Goal: Find specific page/section: Find specific page/section

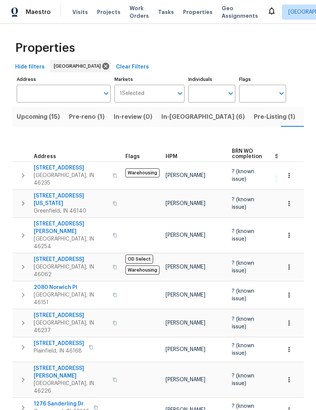
scroll to position [0, 18]
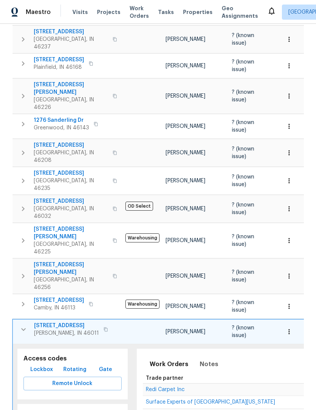
click at [23, 322] on button "button" at bounding box center [23, 329] width 15 height 15
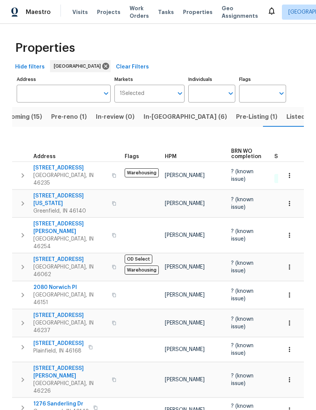
scroll to position [0, 0]
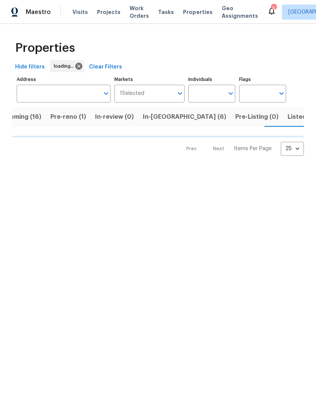
scroll to position [0, 20]
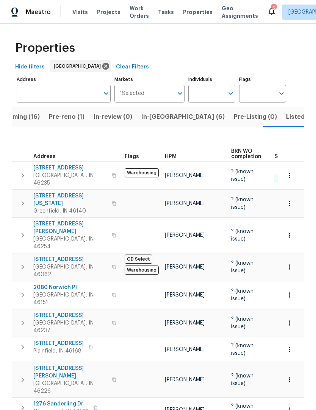
click at [22, 119] on span "Upcoming (16)" at bounding box center [18, 117] width 44 height 11
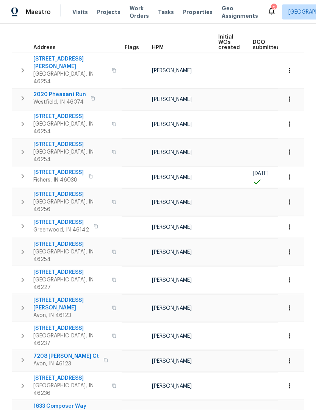
click at [22, 375] on button "button" at bounding box center [22, 386] width 15 height 23
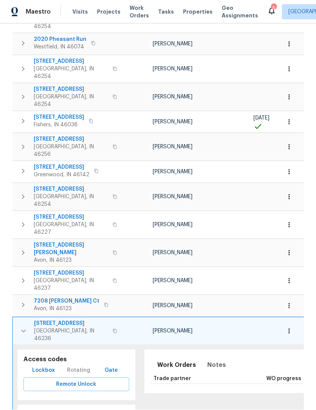
scroll to position [171, 0]
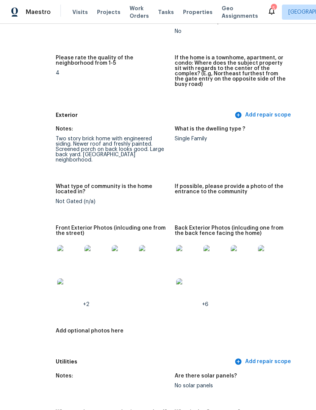
scroll to position [231, 36]
click at [58, 246] on img at bounding box center [70, 257] width 24 height 24
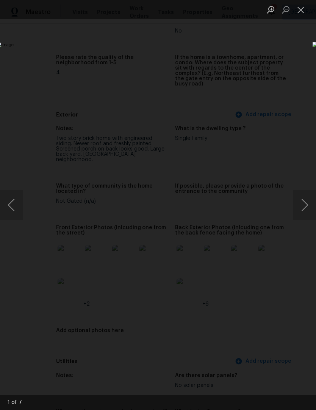
click at [305, 206] on button "Next image" at bounding box center [304, 205] width 23 height 30
click at [306, 208] on button "Next image" at bounding box center [304, 205] width 23 height 30
click at [304, 206] on button "Next image" at bounding box center [304, 205] width 23 height 30
click at [304, 205] on button "Next image" at bounding box center [304, 205] width 23 height 30
click at [303, 206] on button "Next image" at bounding box center [304, 205] width 23 height 30
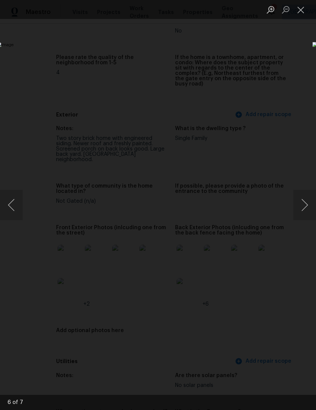
click at [304, 206] on button "Next image" at bounding box center [304, 205] width 23 height 30
click at [303, 11] on button "Close lightbox" at bounding box center [300, 9] width 15 height 13
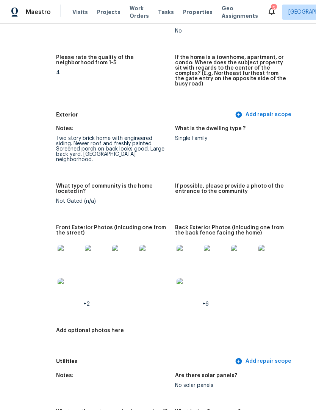
click at [176, 245] on img at bounding box center [188, 257] width 24 height 24
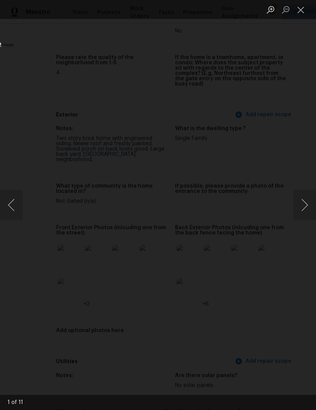
click at [306, 202] on button "Next image" at bounding box center [304, 205] width 23 height 30
click at [306, 203] on button "Next image" at bounding box center [304, 205] width 23 height 30
click at [304, 205] on button "Next image" at bounding box center [304, 205] width 23 height 30
click at [304, 206] on button "Next image" at bounding box center [304, 205] width 23 height 30
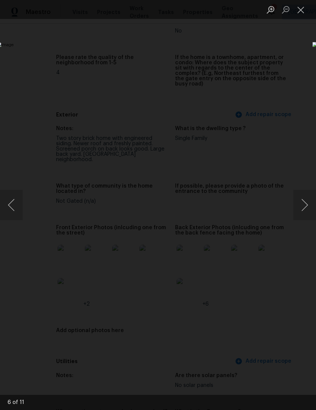
click at [304, 204] on button "Next image" at bounding box center [304, 205] width 23 height 30
click at [304, 205] on button "Next image" at bounding box center [304, 205] width 23 height 30
click at [301, 206] on button "Next image" at bounding box center [304, 205] width 23 height 30
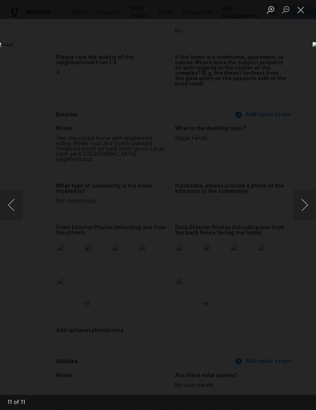
click at [302, 203] on button "Next image" at bounding box center [304, 205] width 23 height 30
click at [305, 12] on button "Close lightbox" at bounding box center [300, 9] width 15 height 13
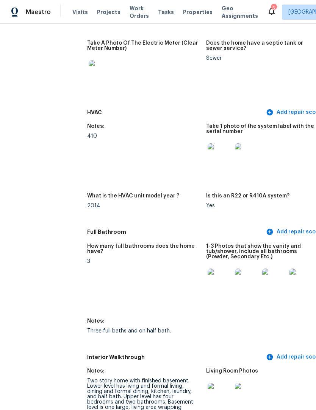
scroll to position [675, 6]
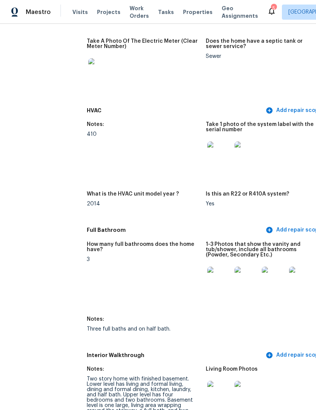
click at [207, 267] on img at bounding box center [219, 279] width 24 height 24
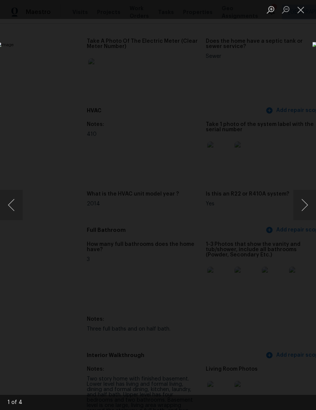
click at [304, 199] on button "Next image" at bounding box center [304, 205] width 23 height 30
click at [304, 198] on button "Next image" at bounding box center [304, 205] width 23 height 30
click at [306, 201] on button "Next image" at bounding box center [304, 205] width 23 height 30
click at [306, 206] on button "Next image" at bounding box center [304, 205] width 23 height 30
click at [302, 9] on button "Close lightbox" at bounding box center [300, 9] width 15 height 13
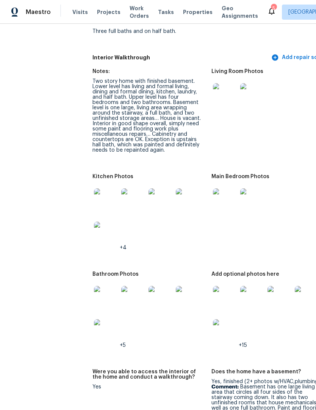
scroll to position [973, 0]
click at [94, 188] on img at bounding box center [106, 200] width 24 height 24
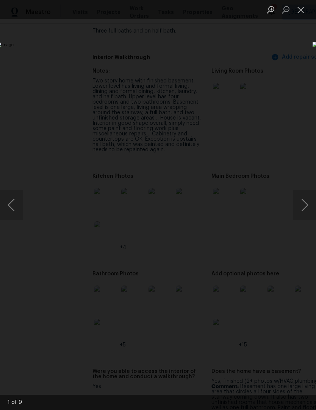
click at [307, 203] on button "Next image" at bounding box center [304, 205] width 23 height 30
click at [304, 203] on button "Next image" at bounding box center [304, 205] width 23 height 30
click at [302, 203] on button "Next image" at bounding box center [304, 205] width 23 height 30
click at [302, 201] on button "Next image" at bounding box center [304, 205] width 23 height 30
click at [302, 204] on button "Next image" at bounding box center [304, 205] width 23 height 30
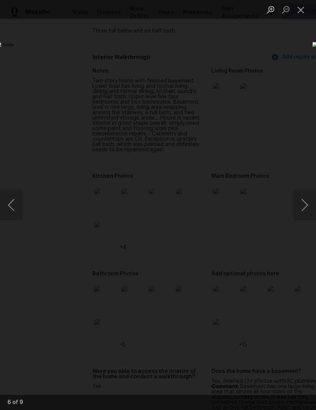
click at [302, 205] on button "Next image" at bounding box center [304, 205] width 23 height 30
click at [303, 204] on button "Next image" at bounding box center [304, 205] width 23 height 30
click at [302, 207] on button "Next image" at bounding box center [304, 205] width 23 height 30
click at [303, 205] on button "Next image" at bounding box center [304, 205] width 23 height 30
click at [299, 14] on button "Close lightbox" at bounding box center [300, 9] width 15 height 13
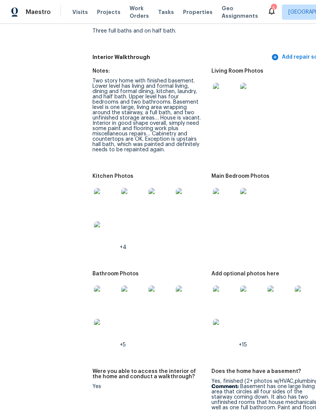
click at [213, 188] on img at bounding box center [225, 200] width 24 height 24
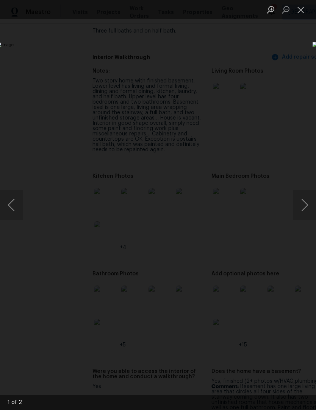
click at [302, 206] on button "Next image" at bounding box center [304, 205] width 23 height 30
click at [304, 206] on button "Next image" at bounding box center [304, 205] width 23 height 30
click at [303, 12] on button "Close lightbox" at bounding box center [300, 9] width 15 height 13
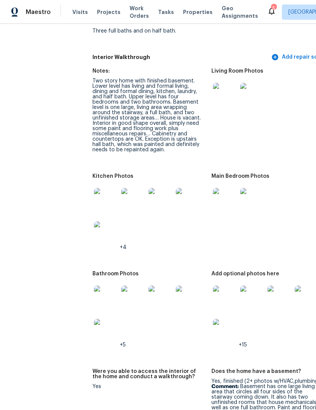
click at [213, 83] on img at bounding box center [225, 95] width 24 height 24
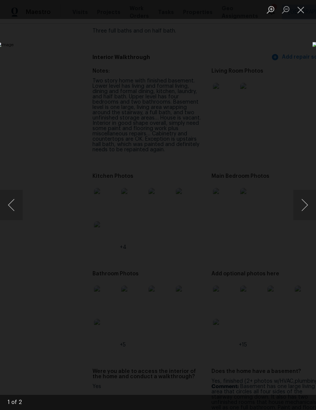
click at [305, 203] on button "Next image" at bounding box center [304, 205] width 23 height 30
click at [301, 14] on button "Close lightbox" at bounding box center [300, 9] width 15 height 13
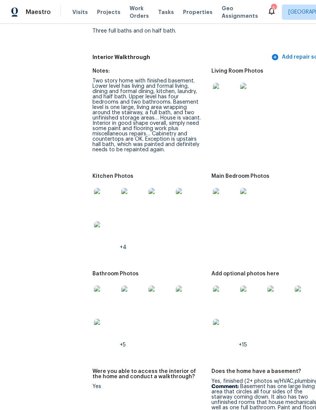
click at [97, 286] on img at bounding box center [106, 298] width 24 height 24
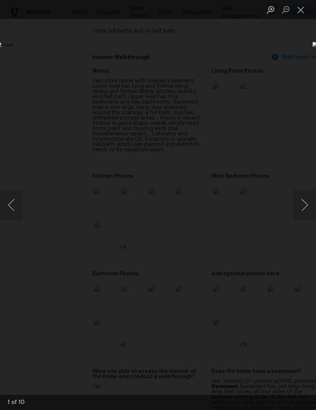
click at [307, 206] on button "Next image" at bounding box center [304, 205] width 23 height 30
click at [303, 208] on button "Next image" at bounding box center [304, 205] width 23 height 30
click at [305, 204] on button "Next image" at bounding box center [304, 205] width 23 height 30
click at [306, 201] on button "Next image" at bounding box center [304, 205] width 23 height 30
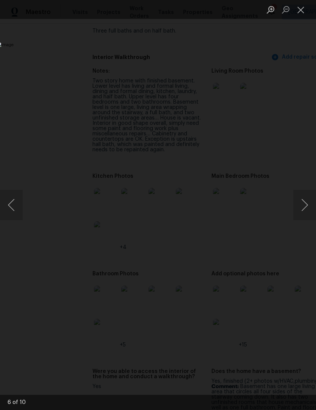
click at [304, 202] on button "Next image" at bounding box center [304, 205] width 23 height 30
click at [304, 201] on button "Next image" at bounding box center [304, 205] width 23 height 30
click at [299, 8] on button "Close lightbox" at bounding box center [300, 9] width 15 height 13
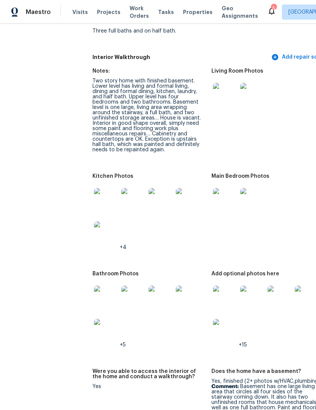
click at [213, 286] on img at bounding box center [225, 298] width 24 height 24
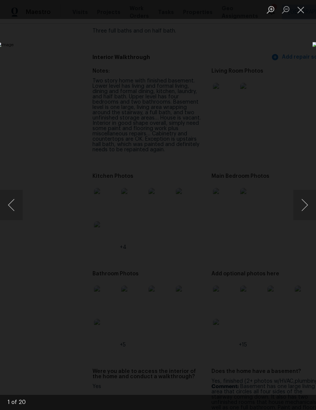
click at [304, 201] on button "Next image" at bounding box center [304, 205] width 23 height 30
click at [302, 205] on button "Next image" at bounding box center [304, 205] width 23 height 30
click at [301, 204] on button "Next image" at bounding box center [304, 205] width 23 height 30
click at [303, 202] on button "Next image" at bounding box center [304, 205] width 23 height 30
click at [304, 202] on button "Next image" at bounding box center [304, 205] width 23 height 30
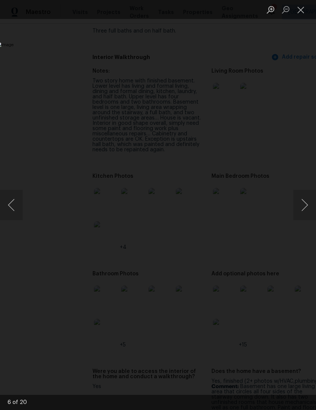
click at [304, 201] on button "Next image" at bounding box center [304, 205] width 23 height 30
click at [303, 202] on button "Next image" at bounding box center [304, 205] width 23 height 30
click at [13, 199] on button "Previous image" at bounding box center [11, 205] width 23 height 30
click at [305, 200] on button "Next image" at bounding box center [304, 205] width 23 height 30
click at [303, 200] on button "Next image" at bounding box center [304, 205] width 23 height 30
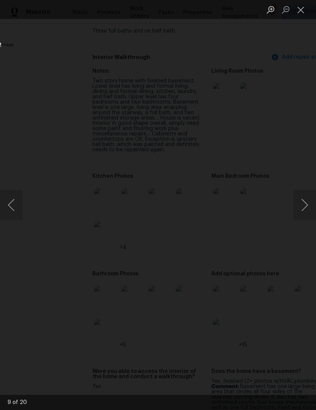
click at [305, 200] on button "Next image" at bounding box center [304, 205] width 23 height 30
click at [301, 201] on button "Next image" at bounding box center [304, 205] width 23 height 30
click at [301, 200] on button "Next image" at bounding box center [304, 205] width 23 height 30
click at [306, 202] on button "Next image" at bounding box center [304, 205] width 23 height 30
click at [304, 206] on button "Next image" at bounding box center [304, 205] width 23 height 30
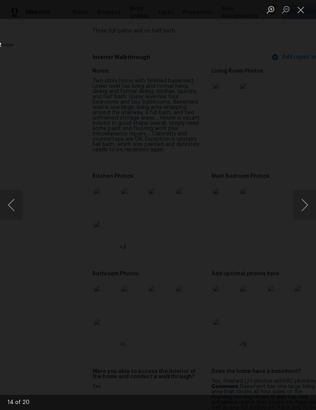
click at [302, 204] on button "Next image" at bounding box center [304, 205] width 23 height 30
click at [302, 203] on button "Next image" at bounding box center [304, 205] width 23 height 30
click at [302, 205] on button "Next image" at bounding box center [304, 205] width 23 height 30
click at [304, 204] on button "Next image" at bounding box center [304, 205] width 23 height 30
click at [303, 204] on button "Next image" at bounding box center [304, 205] width 23 height 30
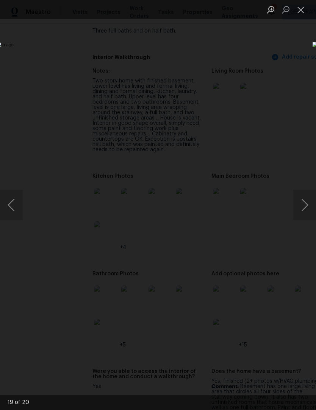
click at [305, 205] on button "Next image" at bounding box center [304, 205] width 23 height 30
click at [298, 16] on button "Close lightbox" at bounding box center [300, 9] width 15 height 13
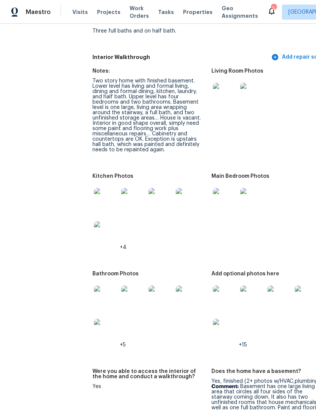
click at [94, 286] on img at bounding box center [106, 298] width 24 height 24
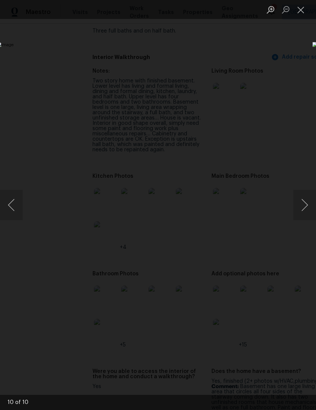
click at [305, 197] on button "Next image" at bounding box center [304, 205] width 23 height 30
click at [305, 198] on button "Next image" at bounding box center [304, 205] width 23 height 30
click at [305, 199] on button "Next image" at bounding box center [304, 205] width 23 height 30
click at [304, 200] on button "Next image" at bounding box center [304, 205] width 23 height 30
click at [306, 199] on button "Next image" at bounding box center [304, 205] width 23 height 30
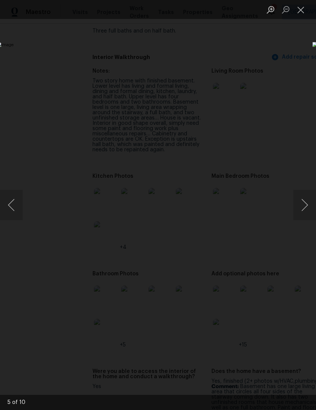
click at [306, 199] on button "Next image" at bounding box center [304, 205] width 23 height 30
click at [305, 199] on button "Next image" at bounding box center [304, 205] width 23 height 30
click at [306, 199] on button "Next image" at bounding box center [304, 205] width 23 height 30
click at [303, 204] on button "Next image" at bounding box center [304, 205] width 23 height 30
click at [304, 203] on button "Next image" at bounding box center [304, 205] width 23 height 30
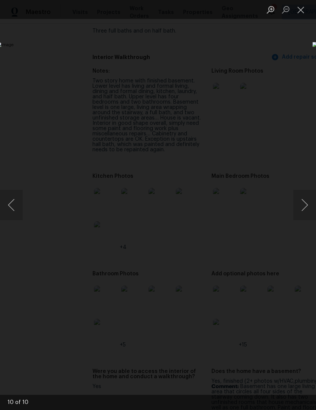
click at [301, 13] on button "Close lightbox" at bounding box center [300, 9] width 15 height 13
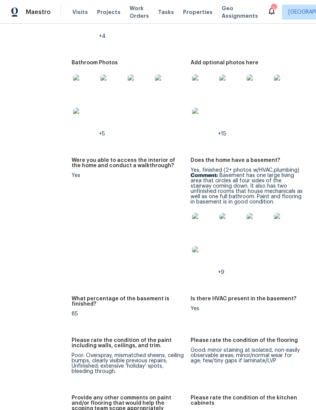
scroll to position [1185, 21]
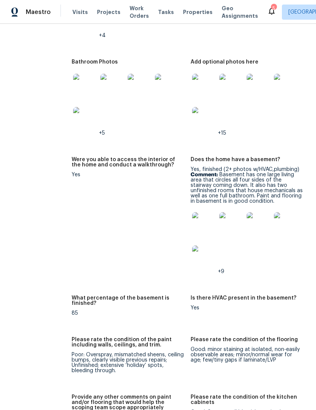
click at [192, 215] on img at bounding box center [204, 224] width 24 height 24
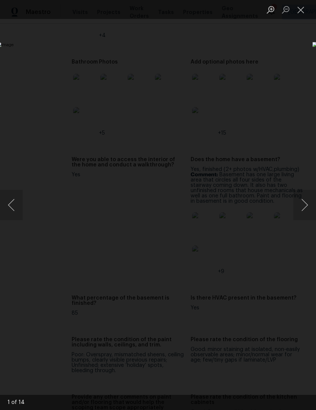
click at [305, 204] on button "Next image" at bounding box center [304, 205] width 23 height 30
click at [304, 206] on button "Next image" at bounding box center [304, 205] width 23 height 30
click at [302, 206] on button "Next image" at bounding box center [304, 205] width 23 height 30
click at [304, 206] on button "Next image" at bounding box center [304, 205] width 23 height 30
click at [304, 205] on button "Next image" at bounding box center [304, 205] width 23 height 30
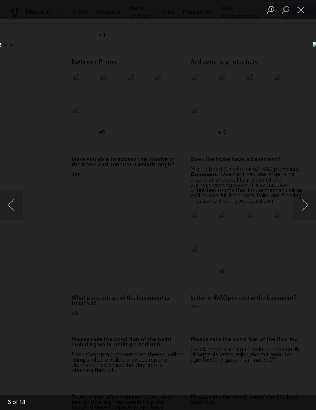
click at [304, 203] on button "Next image" at bounding box center [304, 205] width 23 height 30
click at [303, 203] on button "Next image" at bounding box center [304, 205] width 23 height 30
click at [302, 204] on button "Next image" at bounding box center [304, 205] width 23 height 30
click at [303, 204] on button "Next image" at bounding box center [304, 205] width 23 height 30
click at [304, 203] on button "Next image" at bounding box center [304, 205] width 23 height 30
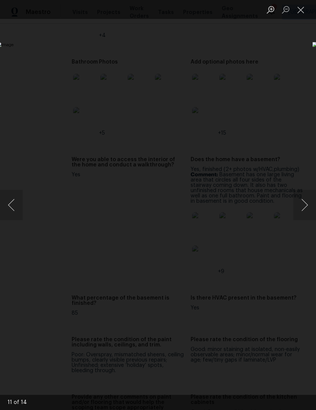
click at [302, 204] on button "Next image" at bounding box center [304, 205] width 23 height 30
click at [301, 206] on button "Next image" at bounding box center [304, 205] width 23 height 30
click at [303, 205] on button "Next image" at bounding box center [304, 205] width 23 height 30
click at [302, 13] on button "Close lightbox" at bounding box center [300, 9] width 15 height 13
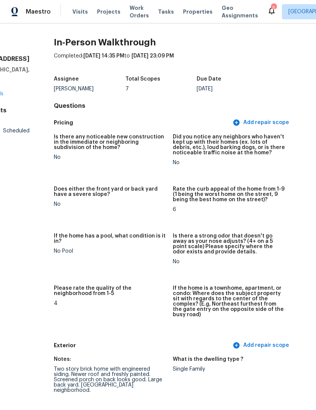
scroll to position [0, 0]
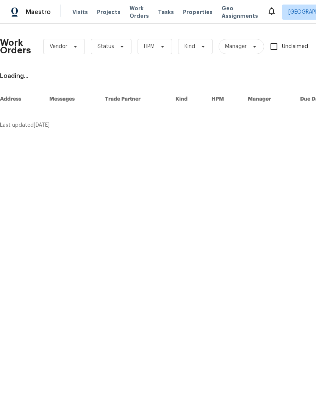
scroll to position [0, 0]
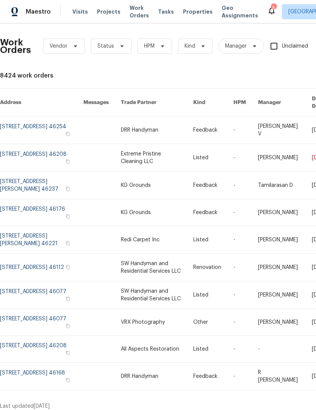
scroll to position [0, 0]
